Goal: Transaction & Acquisition: Download file/media

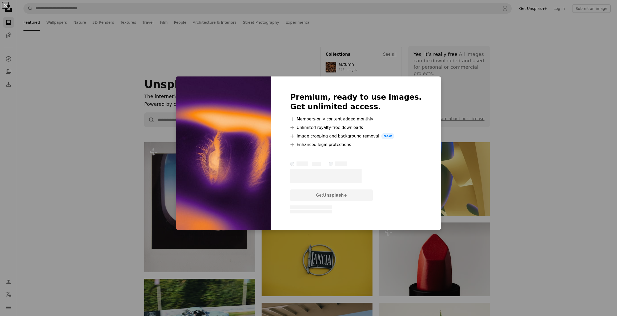
scroll to position [485, 0]
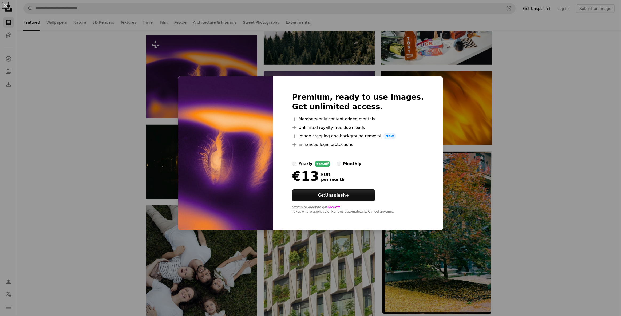
click at [118, 119] on div "An X shape Premium, ready to use images. Get unlimited access. A plus sign Memb…" at bounding box center [310, 158] width 621 height 316
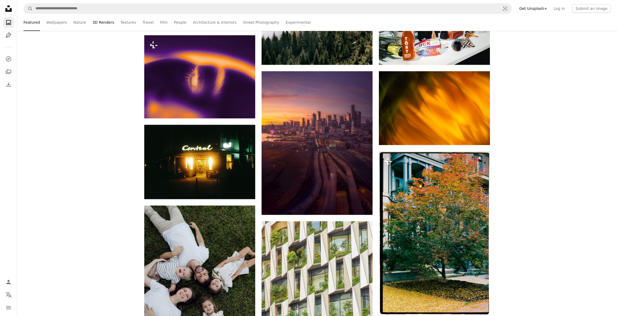
click at [94, 21] on link "3D Renders" at bounding box center [104, 22] width 22 height 17
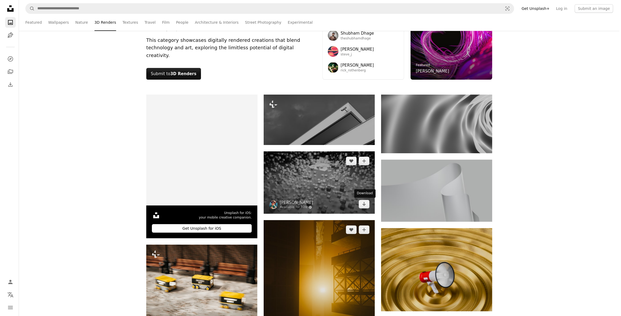
scroll to position [48, 0]
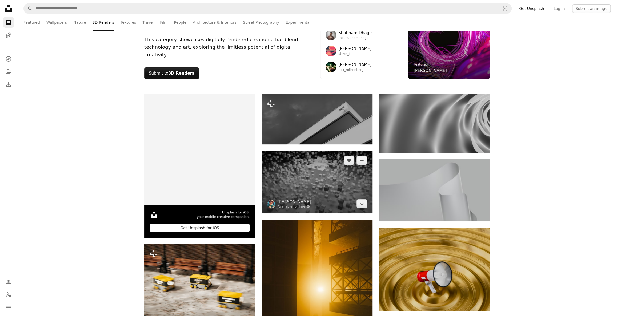
click at [342, 189] on img at bounding box center [317, 182] width 111 height 62
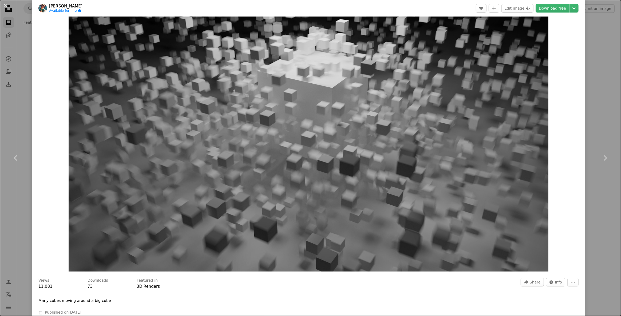
scroll to position [24, 0]
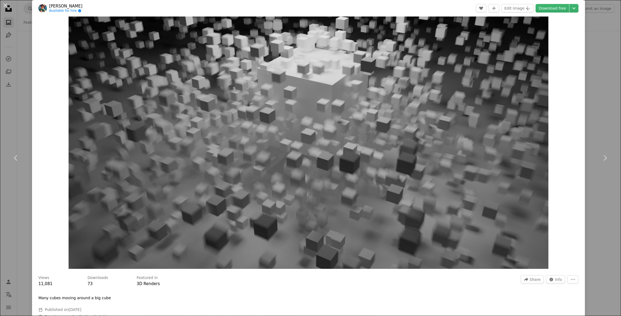
click at [275, 190] on img "Zoom in on this image" at bounding box center [308, 134] width 479 height 270
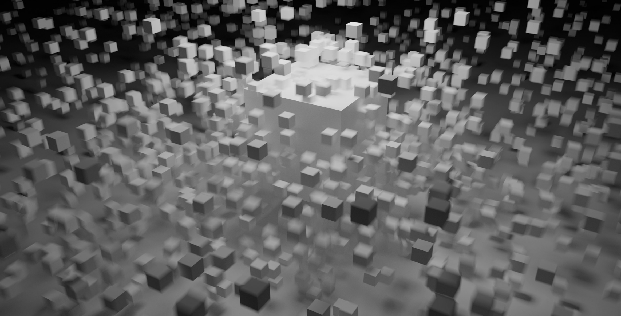
scroll to position [14, 0]
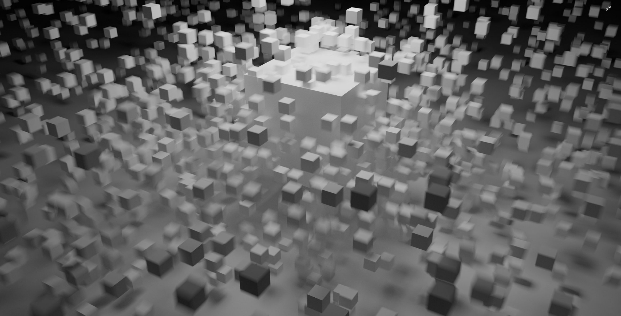
click at [274, 190] on img "Zoom out on this image" at bounding box center [310, 160] width 621 height 350
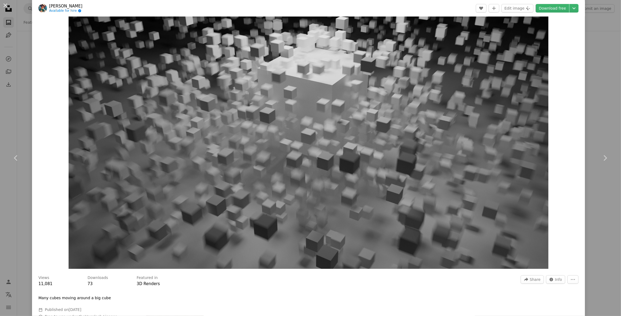
scroll to position [23, 0]
click at [274, 190] on img "Zoom in on this image" at bounding box center [308, 135] width 479 height 270
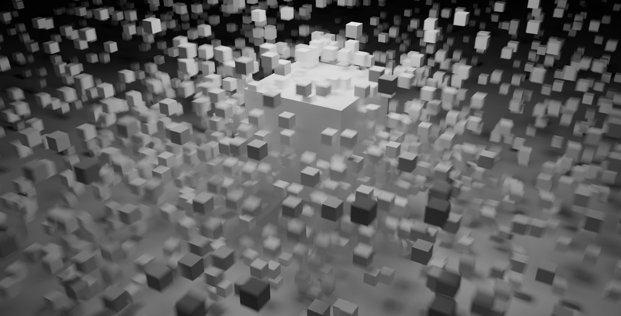
scroll to position [14, 0]
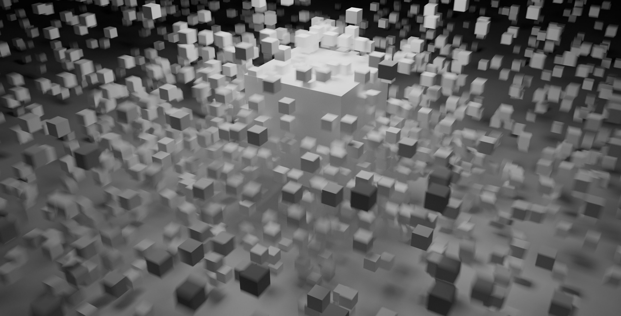
click at [274, 190] on img "Zoom out on this image" at bounding box center [310, 160] width 621 height 350
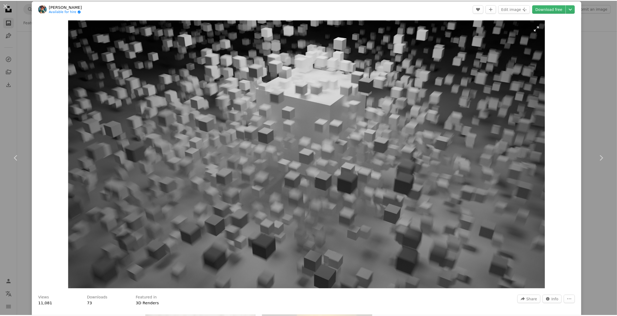
scroll to position [0, 0]
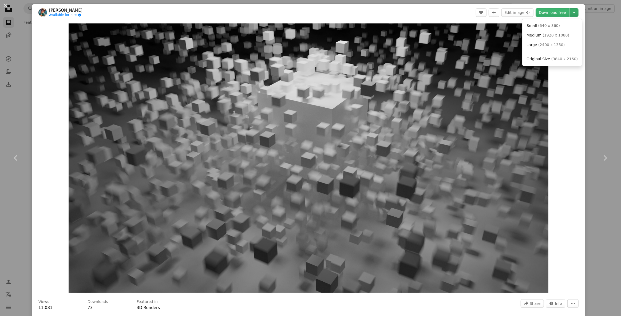
click at [571, 13] on icon "Chevron down" at bounding box center [574, 12] width 9 height 6
click at [551, 25] on span "( 640 x 360 )" at bounding box center [549, 25] width 22 height 4
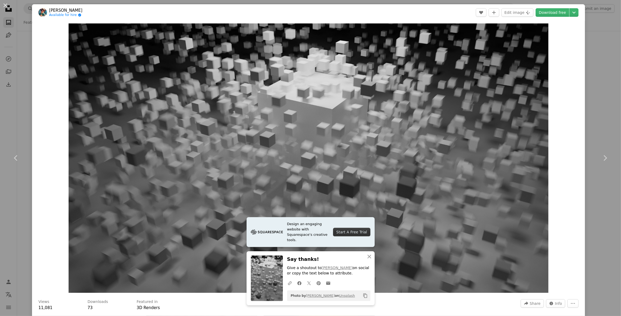
click at [449, 4] on header "[PERSON_NAME] Available for hire A checkmark inside of a circle A heart A plus …" at bounding box center [308, 12] width 553 height 17
click at [449, 3] on div "An X shape Chevron left Chevron right [PERSON_NAME] Available for hire A checkm…" at bounding box center [310, 158] width 621 height 316
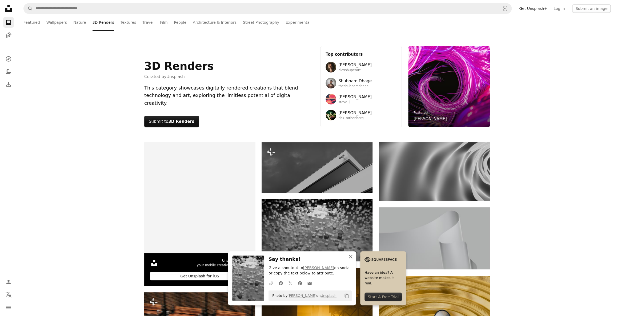
click at [348, 258] on icon "An X shape" at bounding box center [351, 257] width 6 height 6
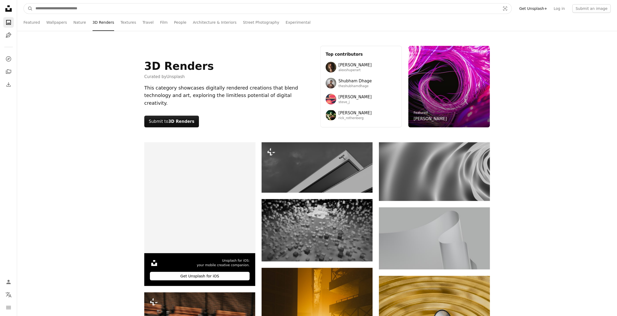
click at [171, 6] on input "Find visuals sitewide" at bounding box center [266, 8] width 466 height 10
type input "****"
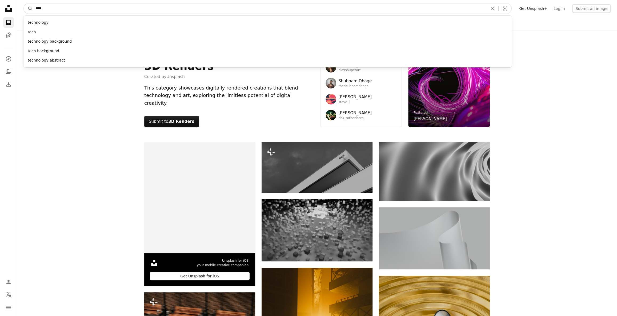
click button "A magnifying glass" at bounding box center [28, 8] width 9 height 10
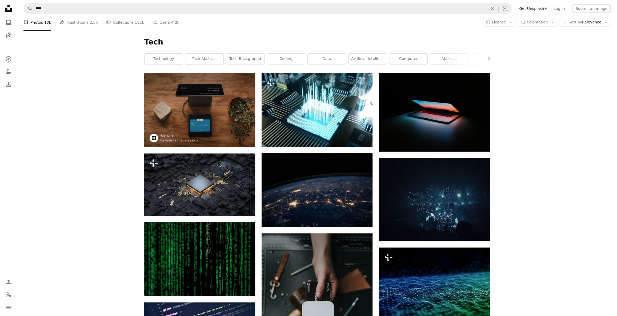
drag, startPoint x: 556, startPoint y: 141, endPoint x: 545, endPoint y: 139, distance: 11.4
click at [456, 107] on img at bounding box center [434, 112] width 111 height 79
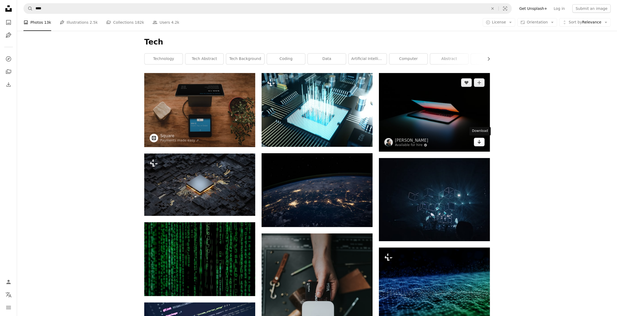
click at [481, 144] on icon "Arrow pointing down" at bounding box center [479, 142] width 4 height 6
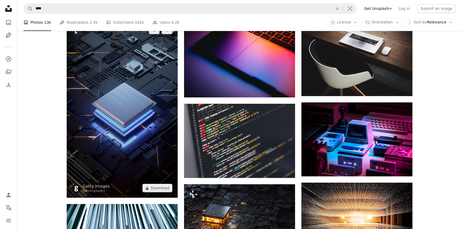
scroll to position [752, 0]
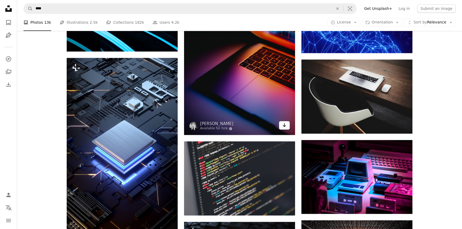
click at [284, 126] on icon "Download" at bounding box center [284, 125] width 3 height 4
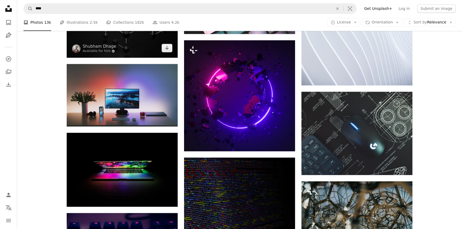
scroll to position [3347, 0]
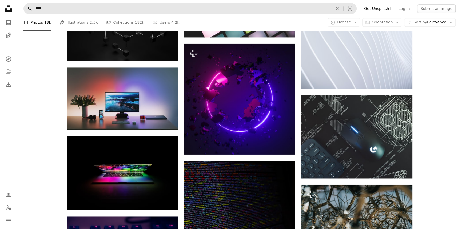
drag, startPoint x: 48, startPoint y: 9, endPoint x: 27, endPoint y: 8, distance: 20.8
click at [27, 8] on form "A magnifying glass **** An X shape Visual search" at bounding box center [189, 8] width 333 height 11
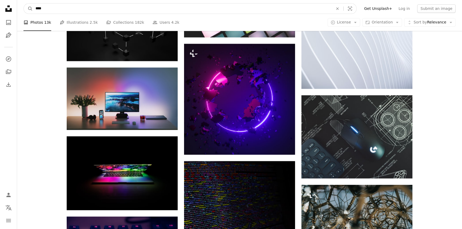
click at [61, 7] on input "****" at bounding box center [182, 8] width 299 height 10
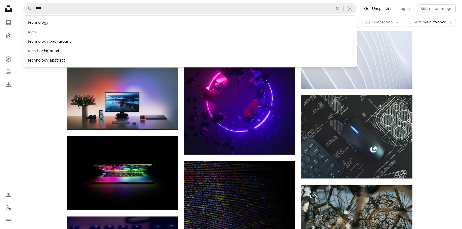
click at [69, 0] on nav "A magnifying glass **** technology tech technology background tech background t…" at bounding box center [239, 8] width 445 height 17
